Goal: Task Accomplishment & Management: Manage account settings

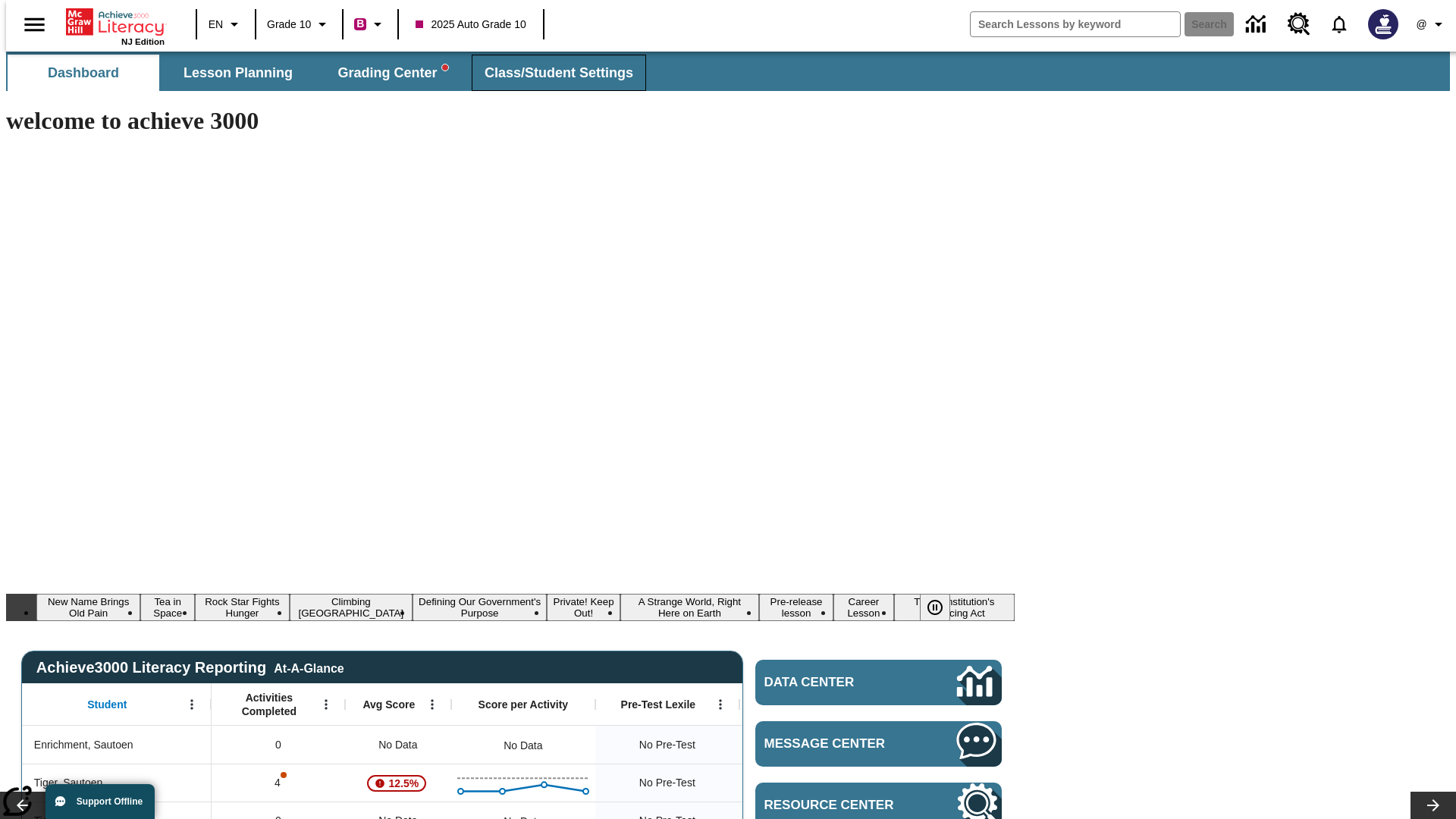
click at [551, 73] on span "Class/Student Settings" at bounding box center [559, 73] width 149 height 17
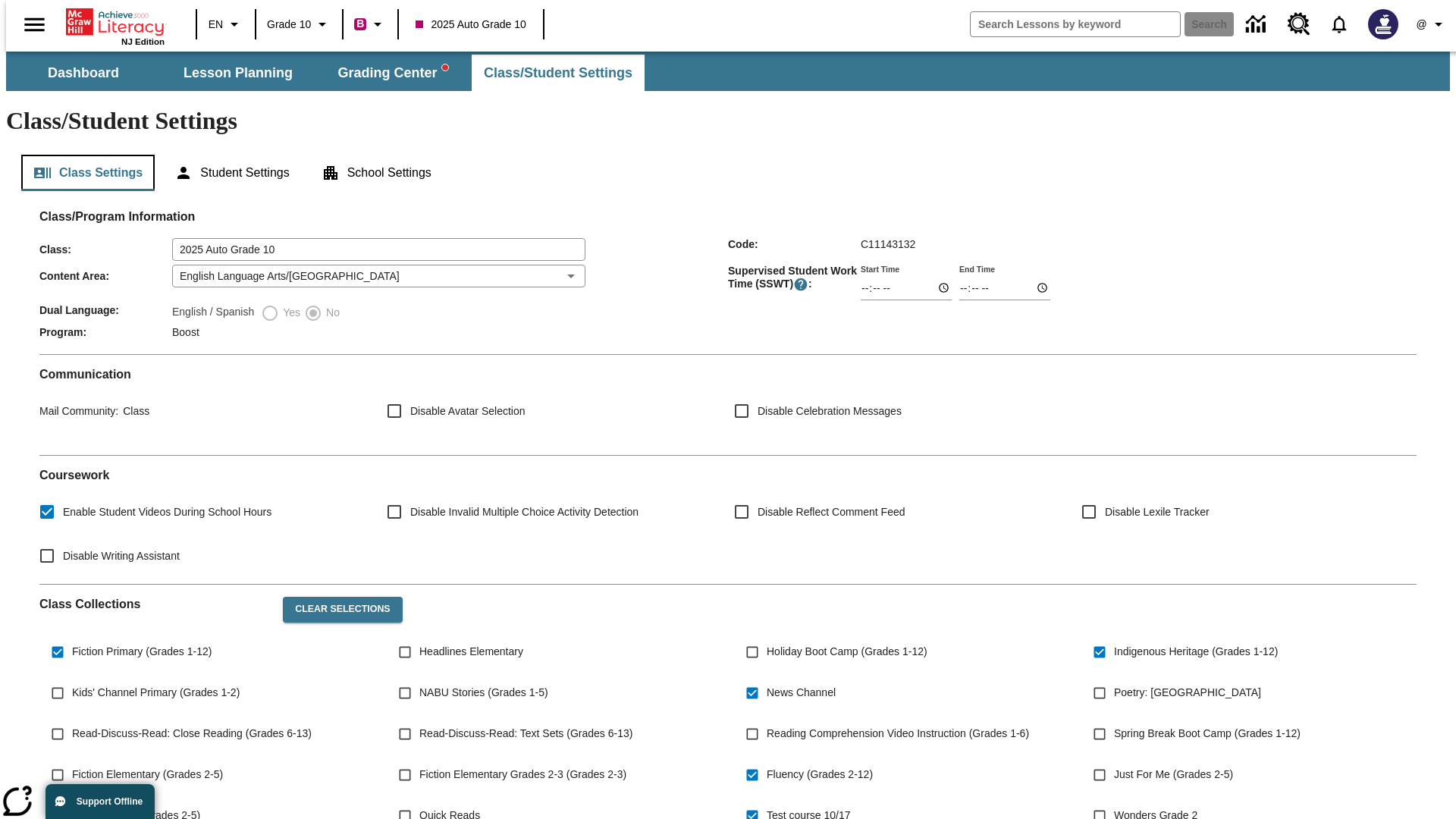
click at [82, 154] on button "Class Settings" at bounding box center [88, 173] width 134 height 36
type input "17:35"
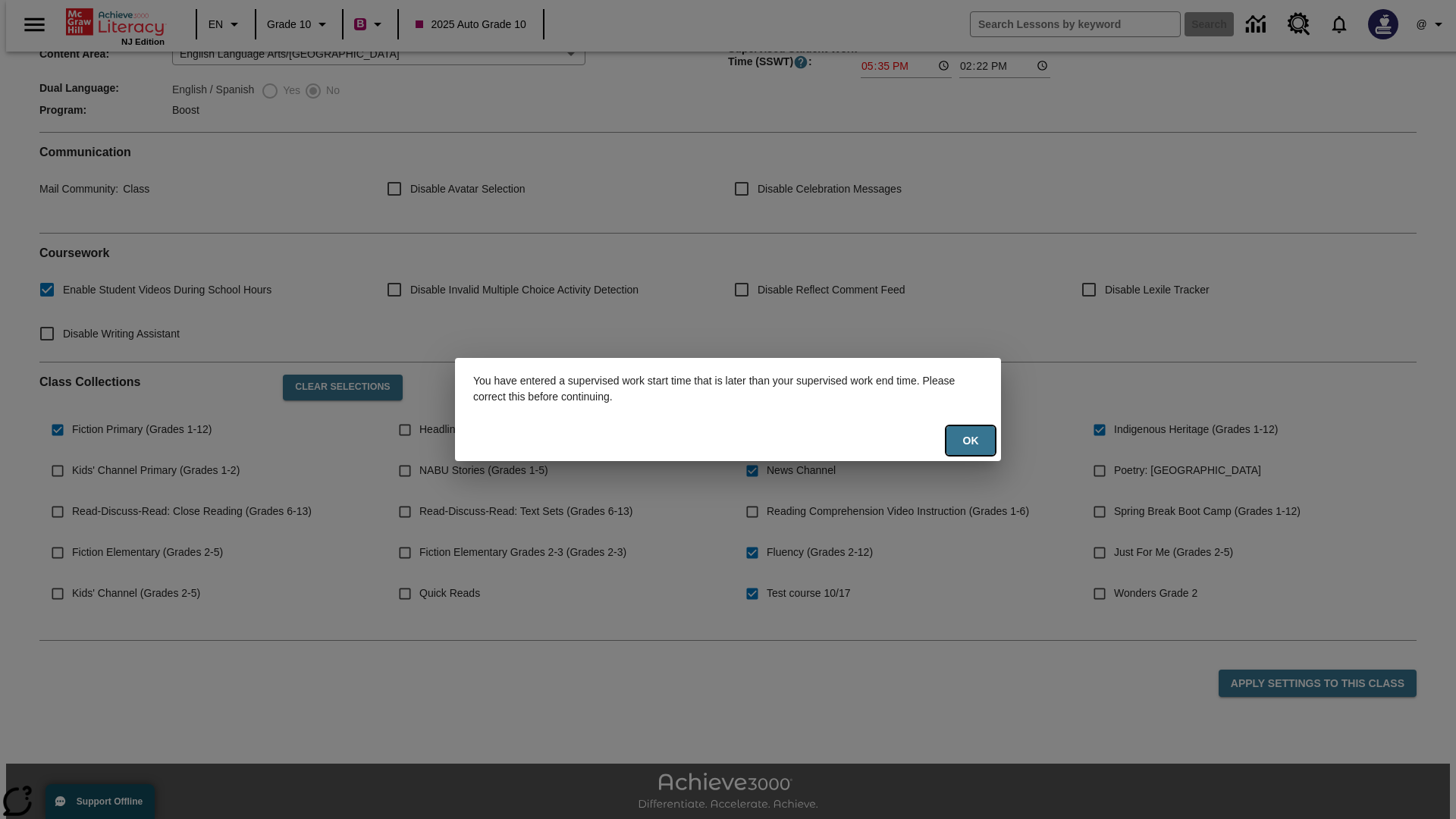
click at [971, 441] on button "Ok" at bounding box center [971, 441] width 49 height 30
type input "17:35"
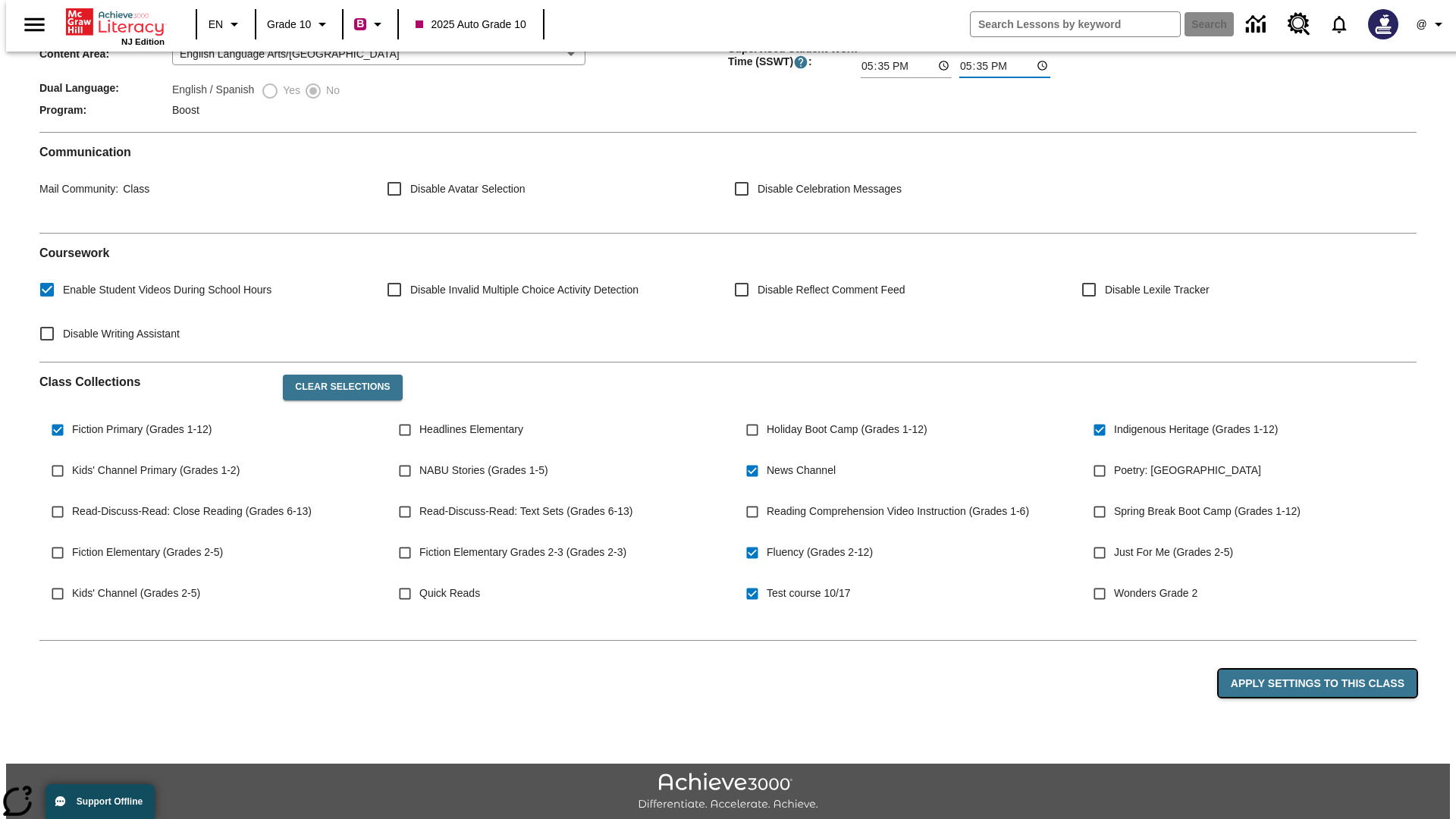
click at [1326, 670] on button "Apply Settings to this Class" at bounding box center [1317, 684] width 198 height 28
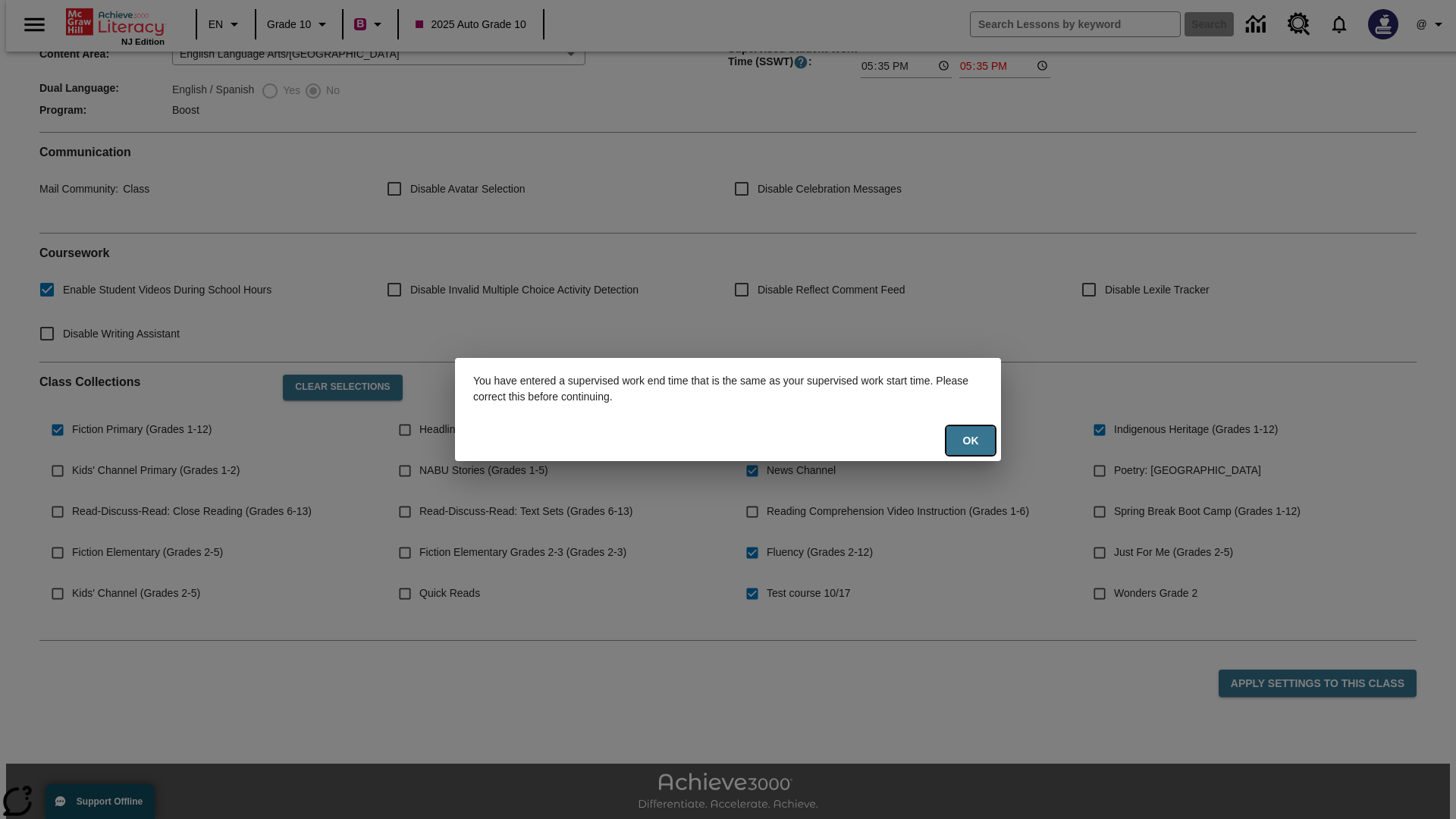
click at [971, 441] on button "Ok" at bounding box center [971, 441] width 49 height 30
type input "23:35"
type input "23:36"
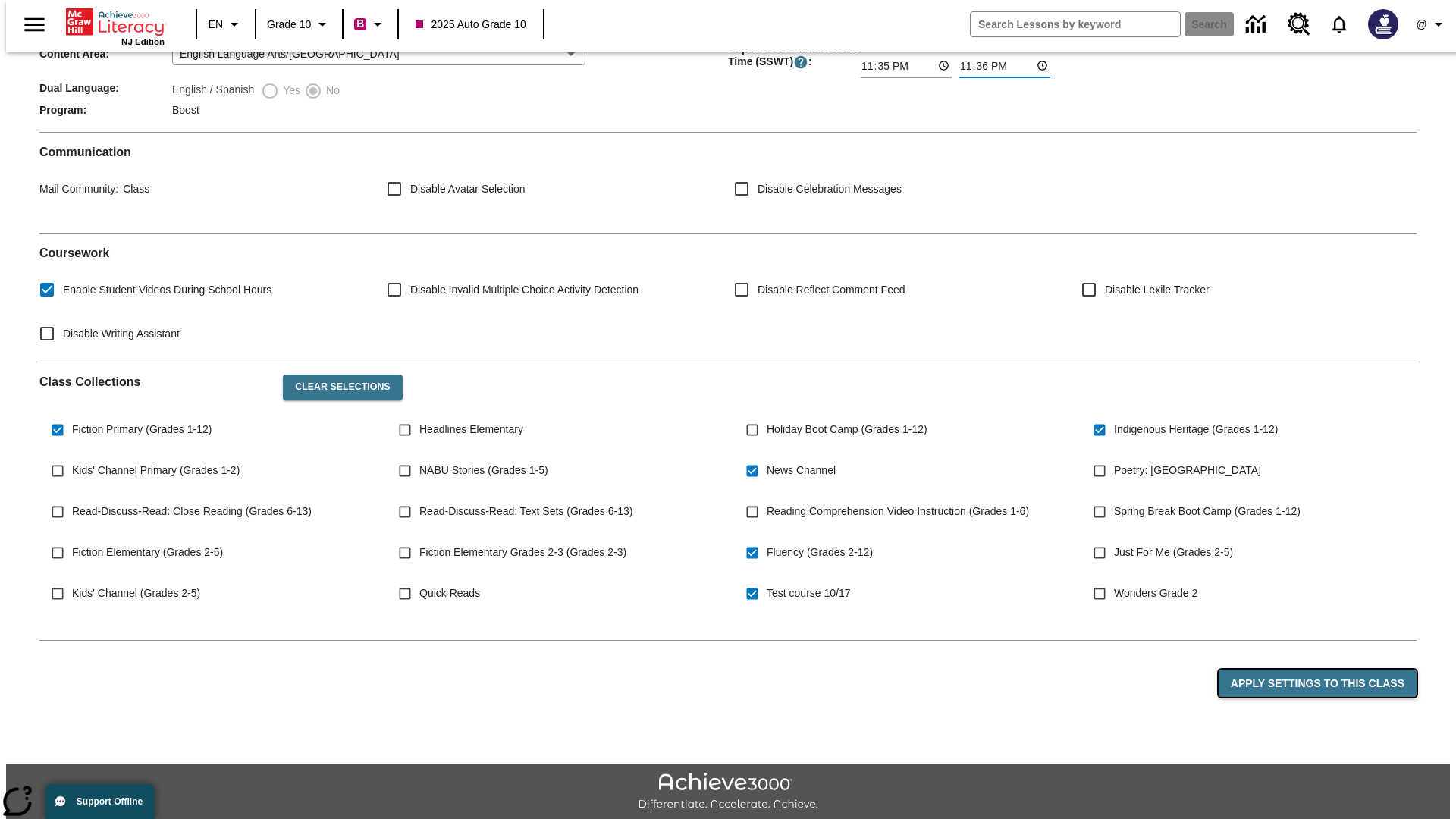
click at [1326, 670] on button "Apply Settings to this Class" at bounding box center [1317, 684] width 198 height 28
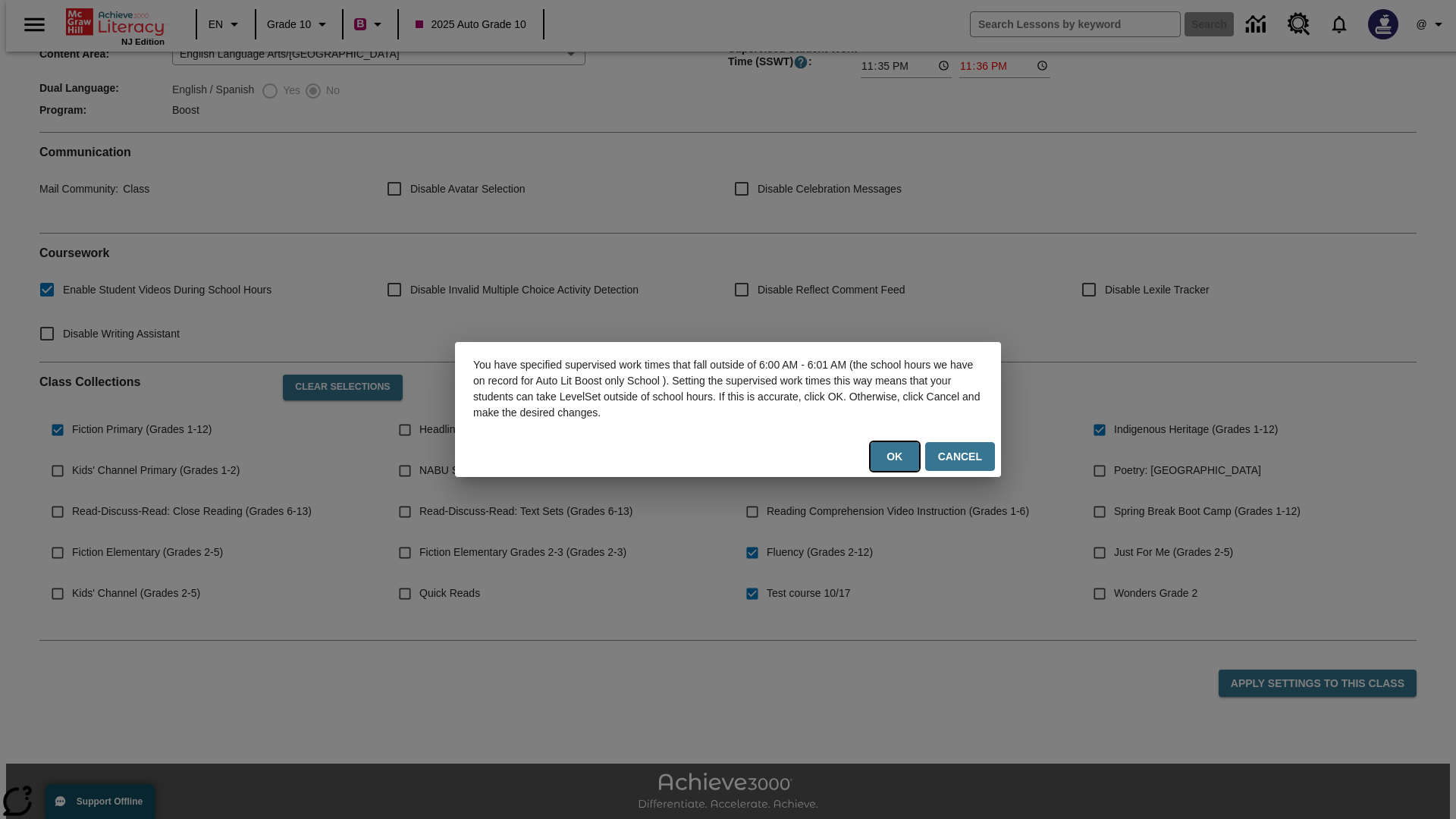
click at [898, 457] on button "Ok" at bounding box center [895, 457] width 49 height 30
